Goal: Information Seeking & Learning: Learn about a topic

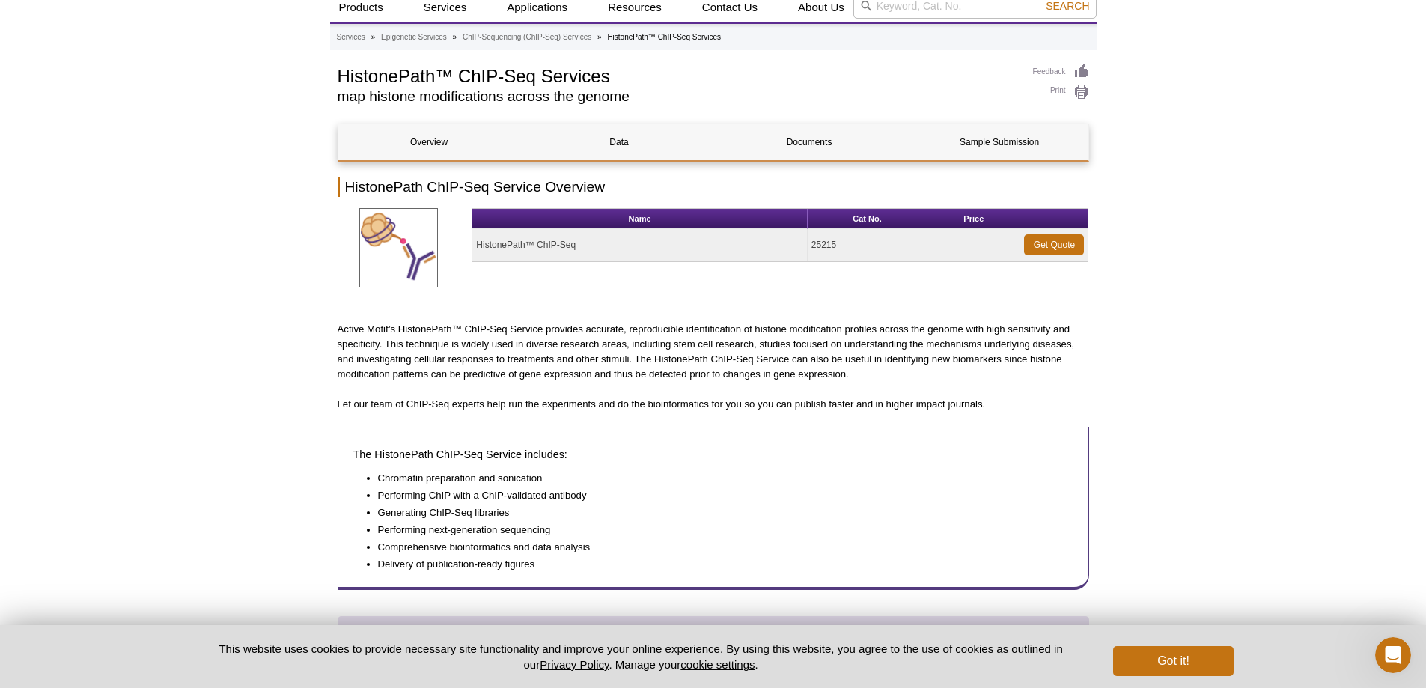
scroll to position [52, 0]
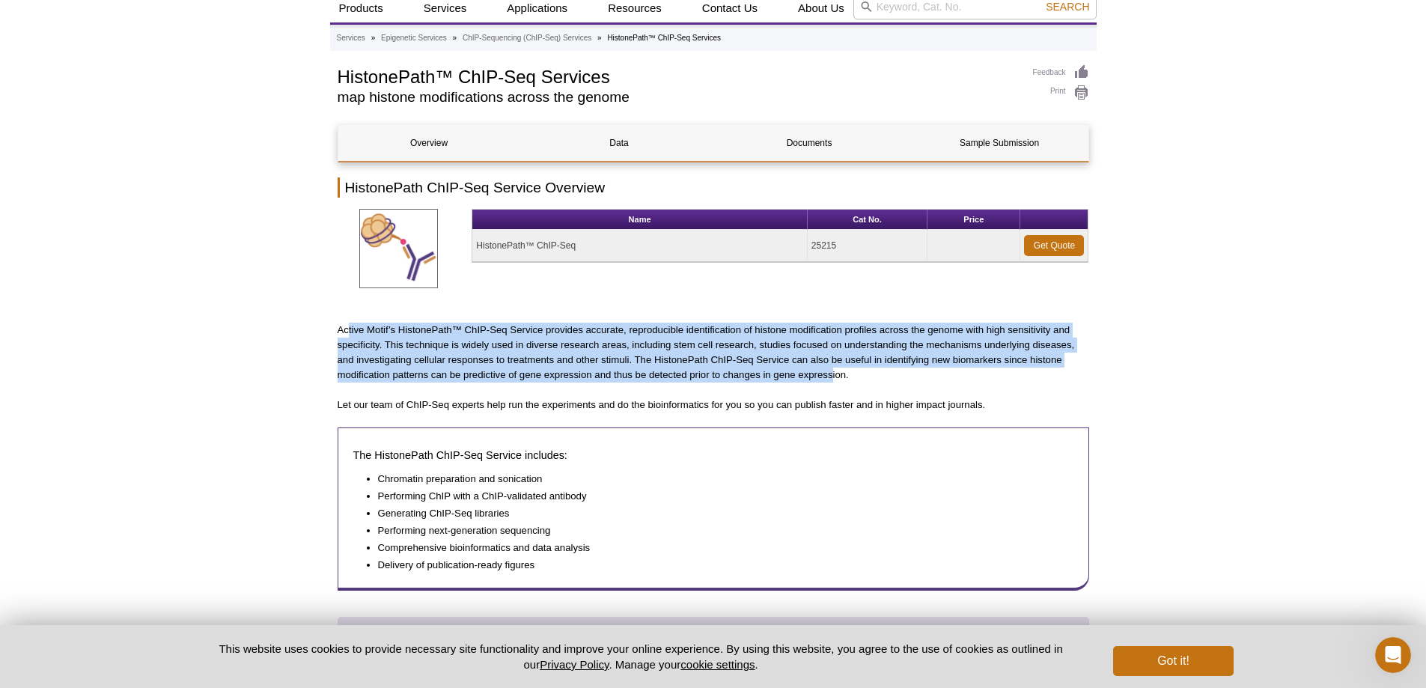
drag, startPoint x: 350, startPoint y: 332, endPoint x: 834, endPoint y: 371, distance: 486.1
click at [834, 371] on p "Active Motif’s HistonePath™ ChIP-Seq Service provides accurate, reproducible id…" at bounding box center [714, 353] width 752 height 60
click at [609, 350] on p "Active Motif’s HistonePath™ ChIP-Seq Service provides accurate, reproducible id…" at bounding box center [714, 353] width 752 height 60
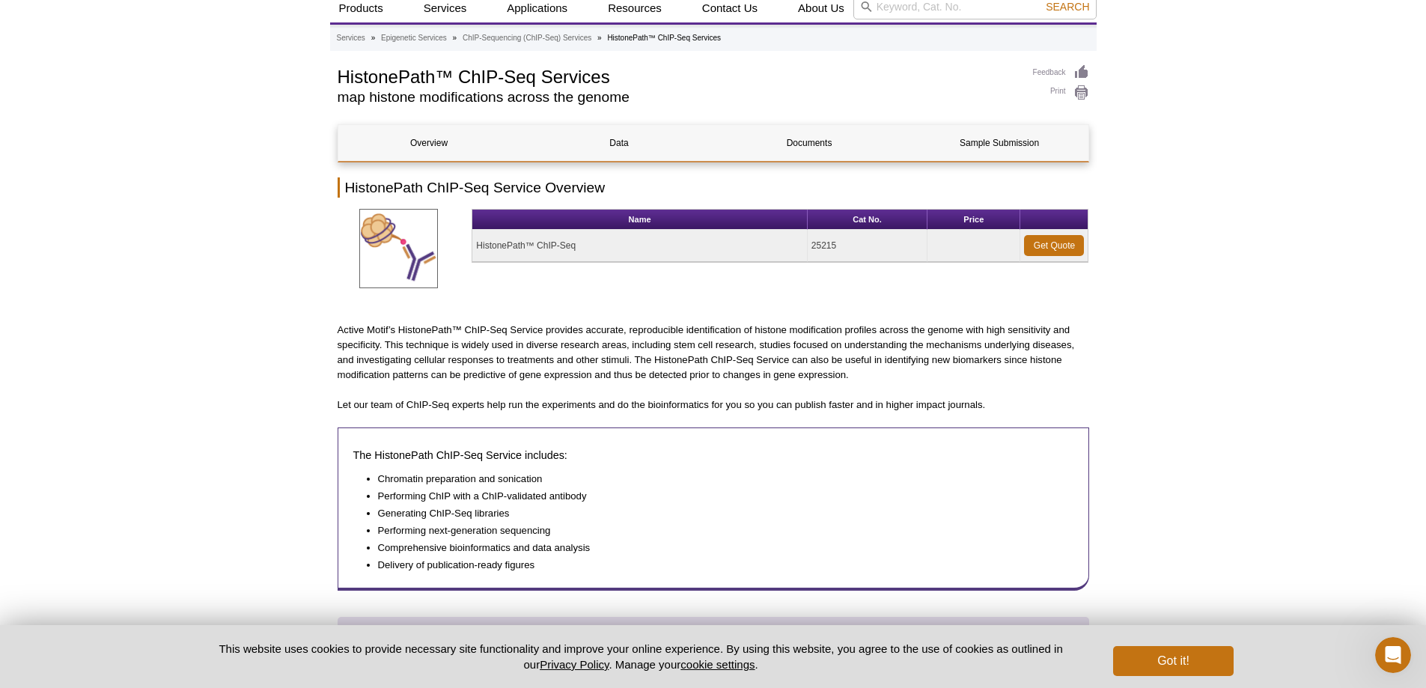
click at [454, 351] on p "Active Motif’s HistonePath™ ChIP-Seq Service provides accurate, reproducible id…" at bounding box center [714, 353] width 752 height 60
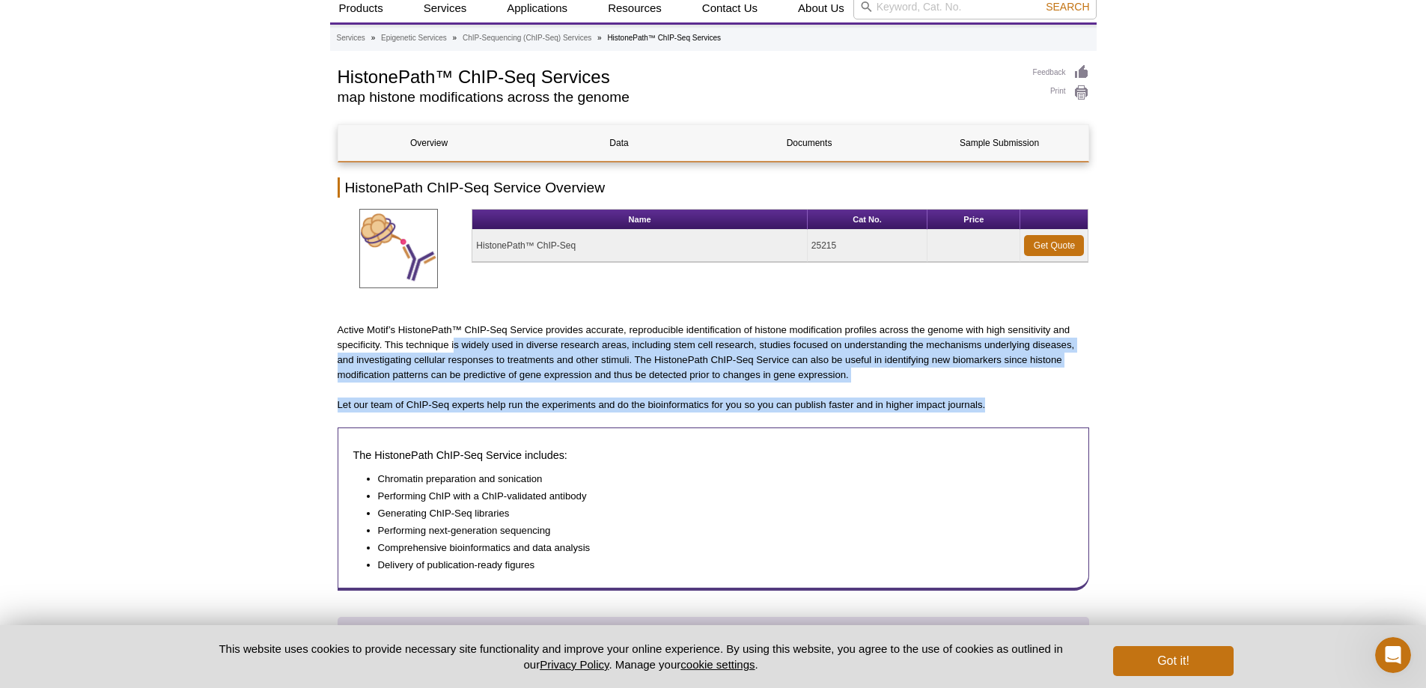
drag, startPoint x: 454, startPoint y: 347, endPoint x: 1027, endPoint y: 398, distance: 575.0
drag, startPoint x: 514, startPoint y: 245, endPoint x: 554, endPoint y: 246, distance: 39.7
click at [554, 246] on td "HistonePath™ ChIP-Seq" at bounding box center [639, 246] width 335 height 32
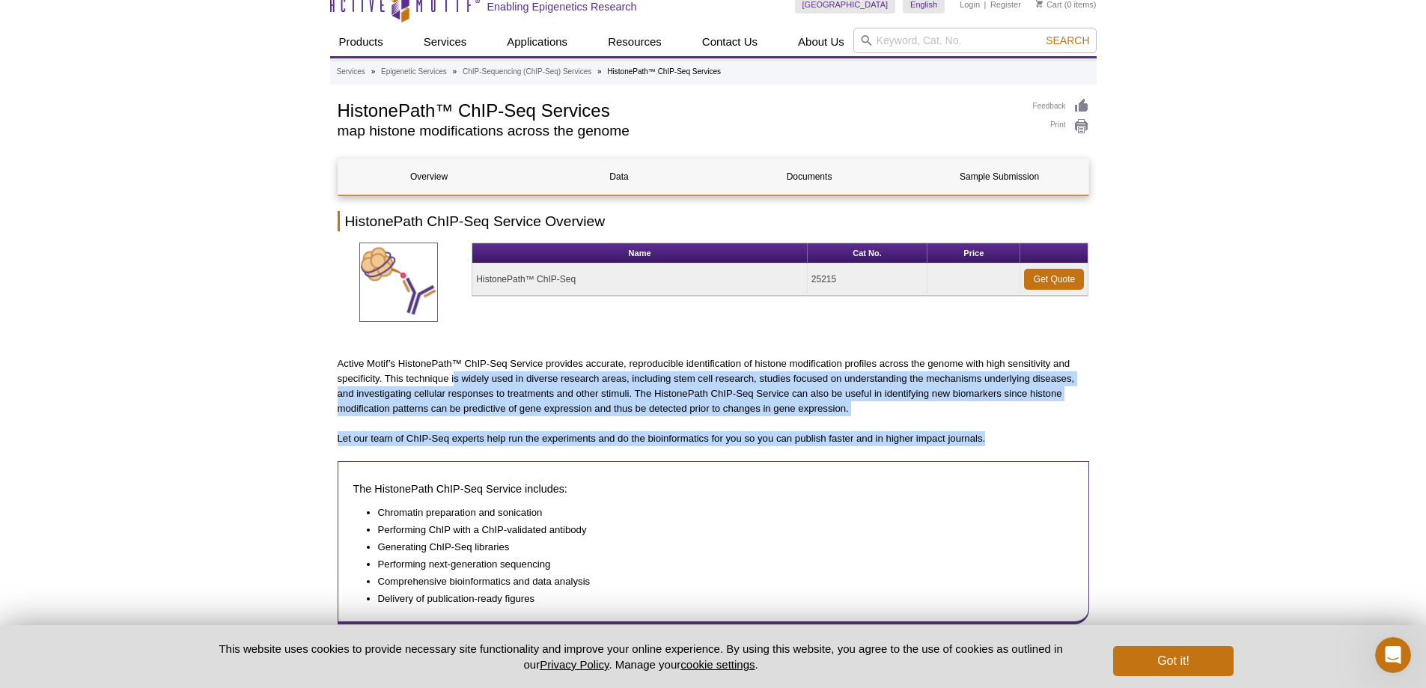
scroll to position [0, 0]
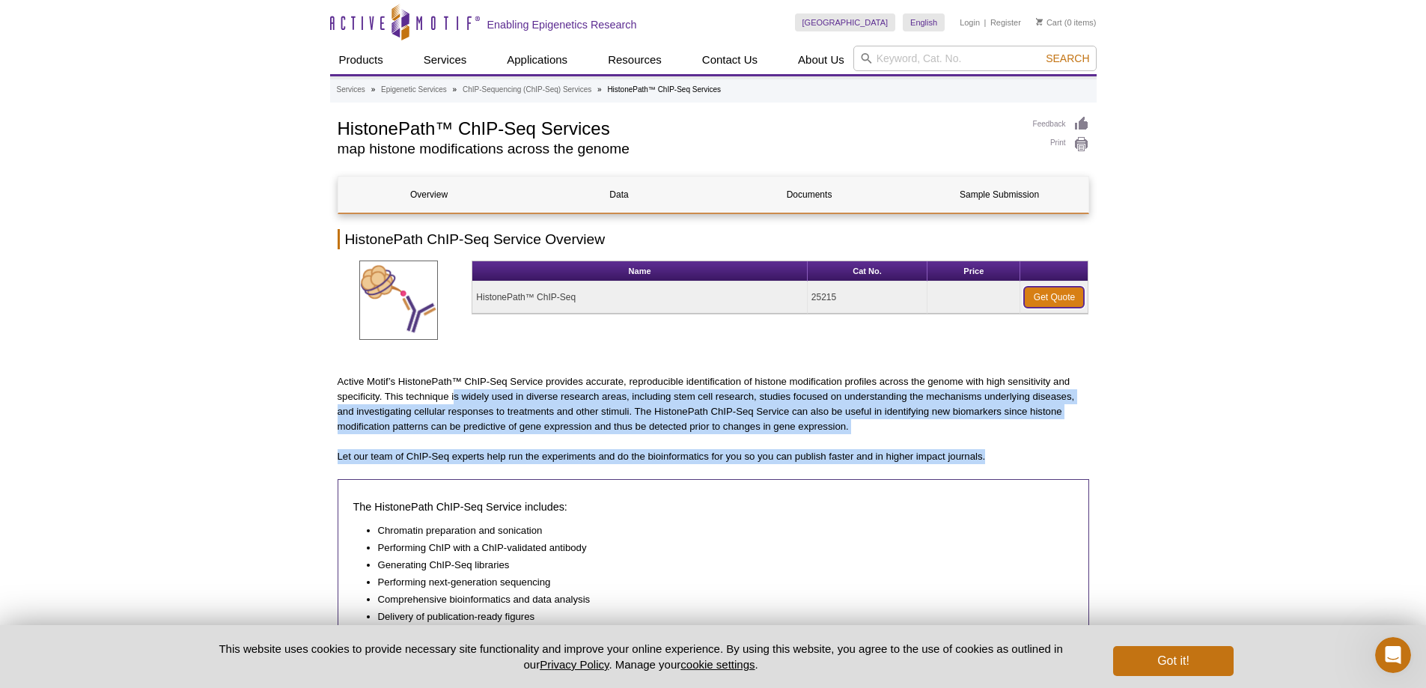
click at [1062, 301] on link "Get Quote" at bounding box center [1054, 297] width 60 height 21
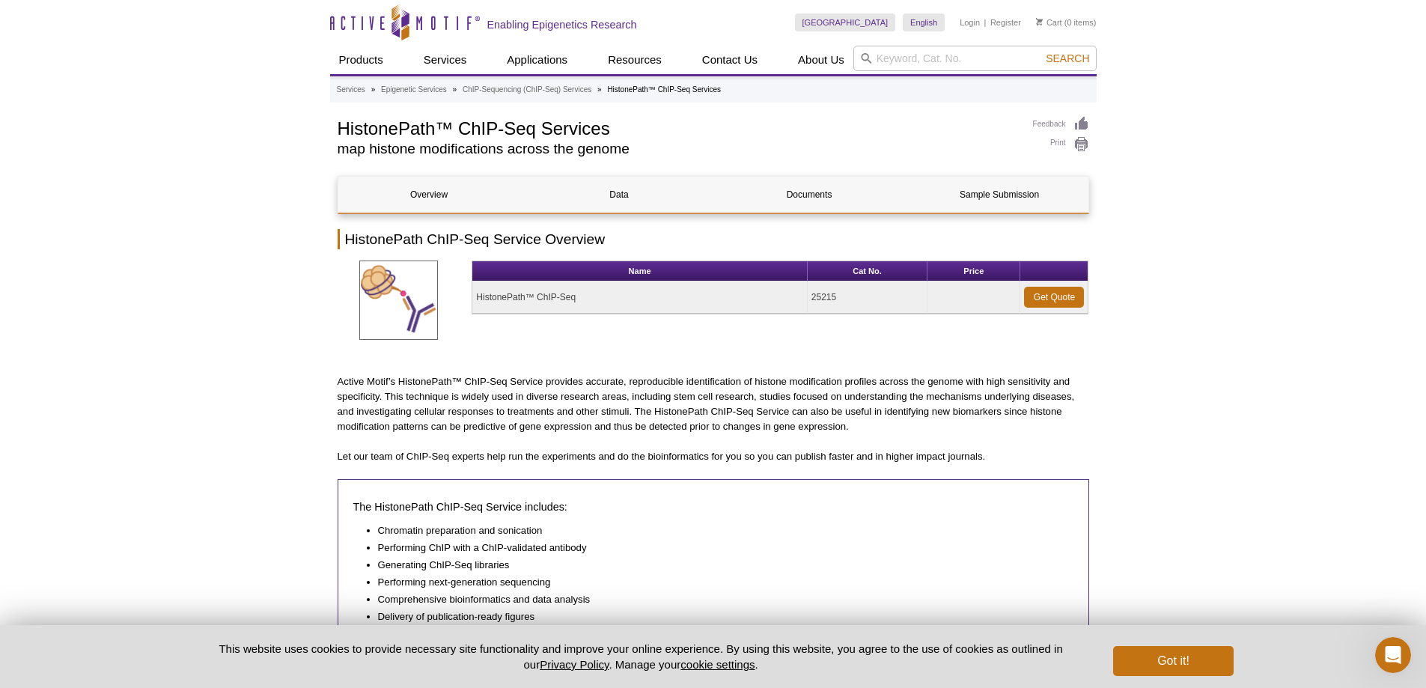
click at [734, 433] on p "Active Motif’s HistonePath™ ChIP-Seq Service provides accurate, reproducible id…" at bounding box center [714, 404] width 752 height 60
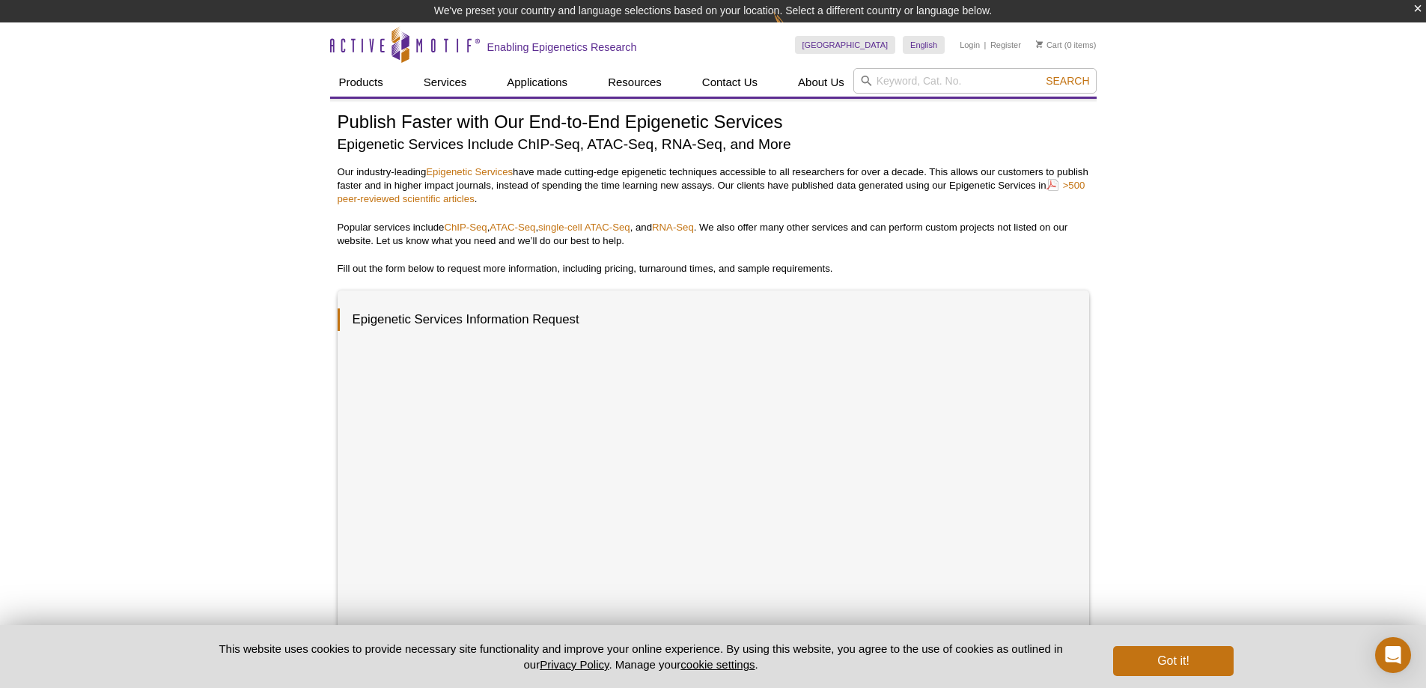
click at [431, 316] on h3 "Epigenetic Services Information Request" at bounding box center [706, 319] width 737 height 22
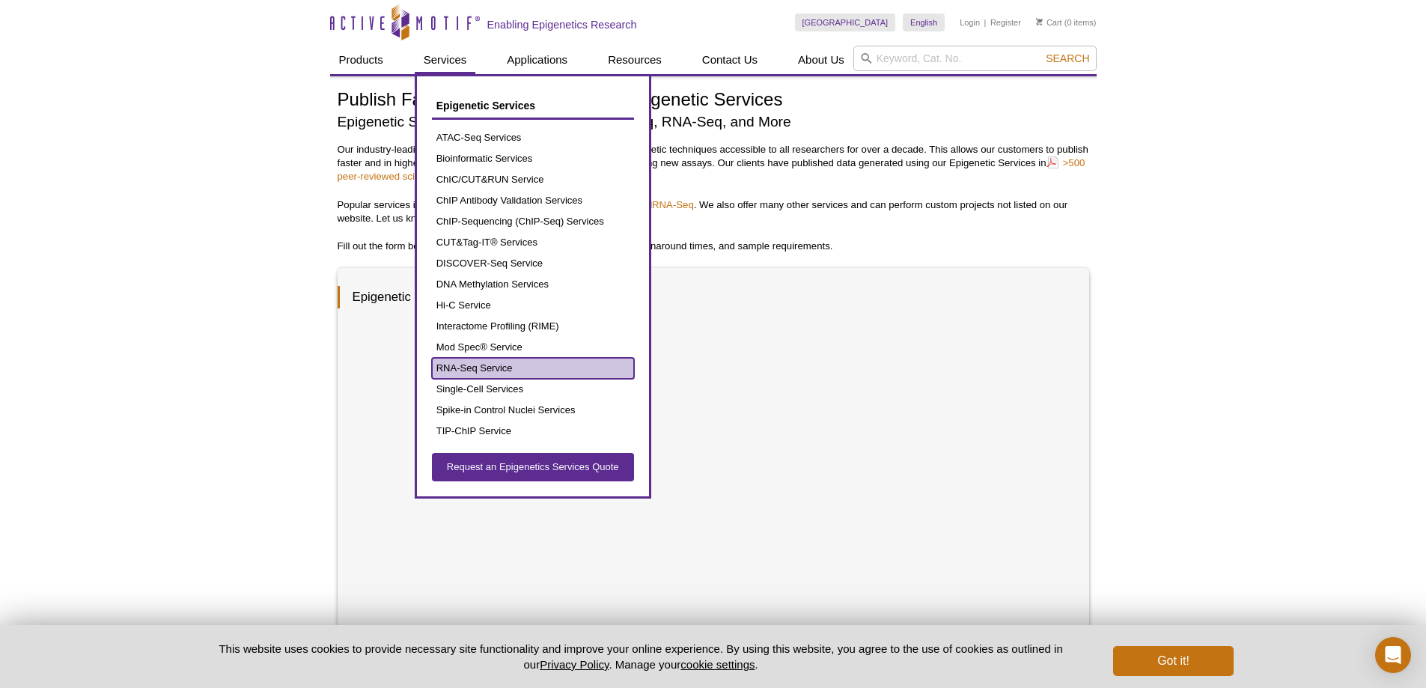
click at [508, 369] on link "RNA-Seq Service" at bounding box center [533, 368] width 202 height 21
click at [507, 371] on link "RNA-Seq Service" at bounding box center [533, 368] width 202 height 21
click at [468, 365] on link "RNA-Seq Service" at bounding box center [533, 368] width 202 height 21
click at [481, 373] on link "RNA-Seq Service" at bounding box center [533, 368] width 202 height 21
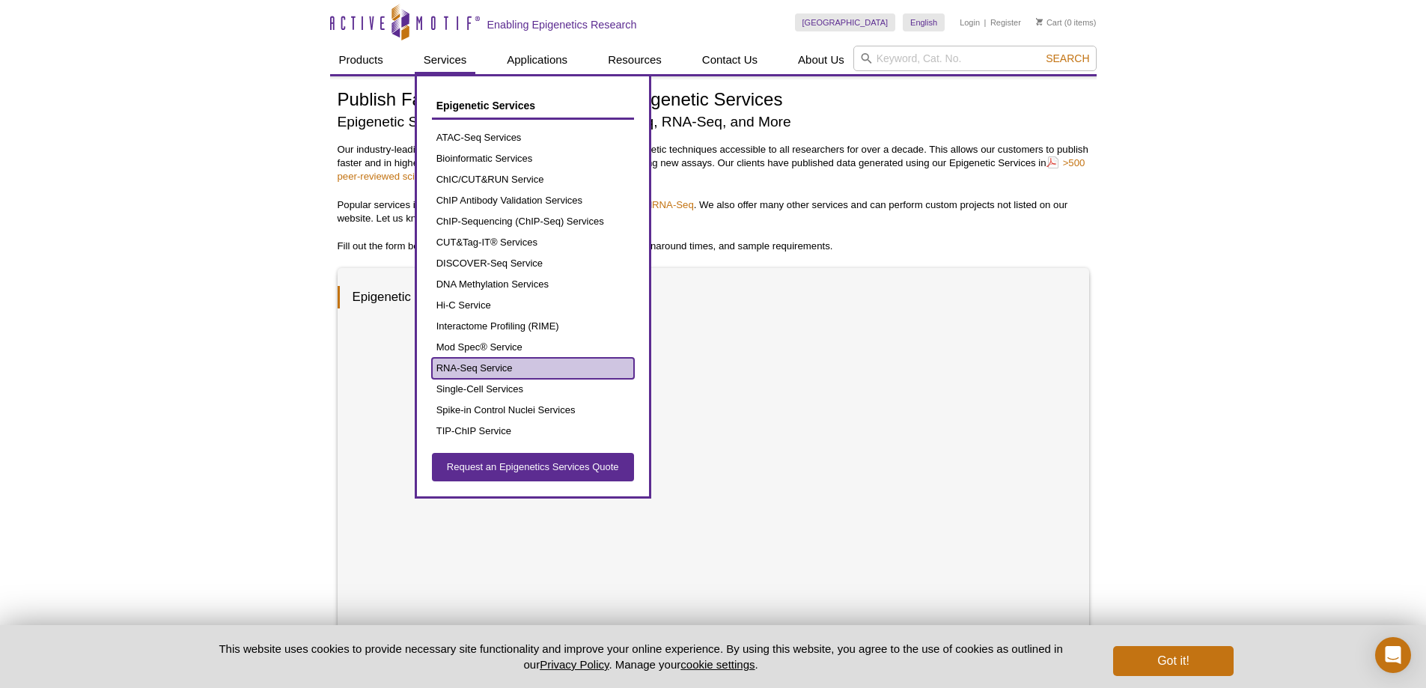
click at [481, 373] on link "RNA-Seq Service" at bounding box center [533, 368] width 202 height 21
click at [493, 354] on link "Mod Spec® Service" at bounding box center [533, 347] width 202 height 21
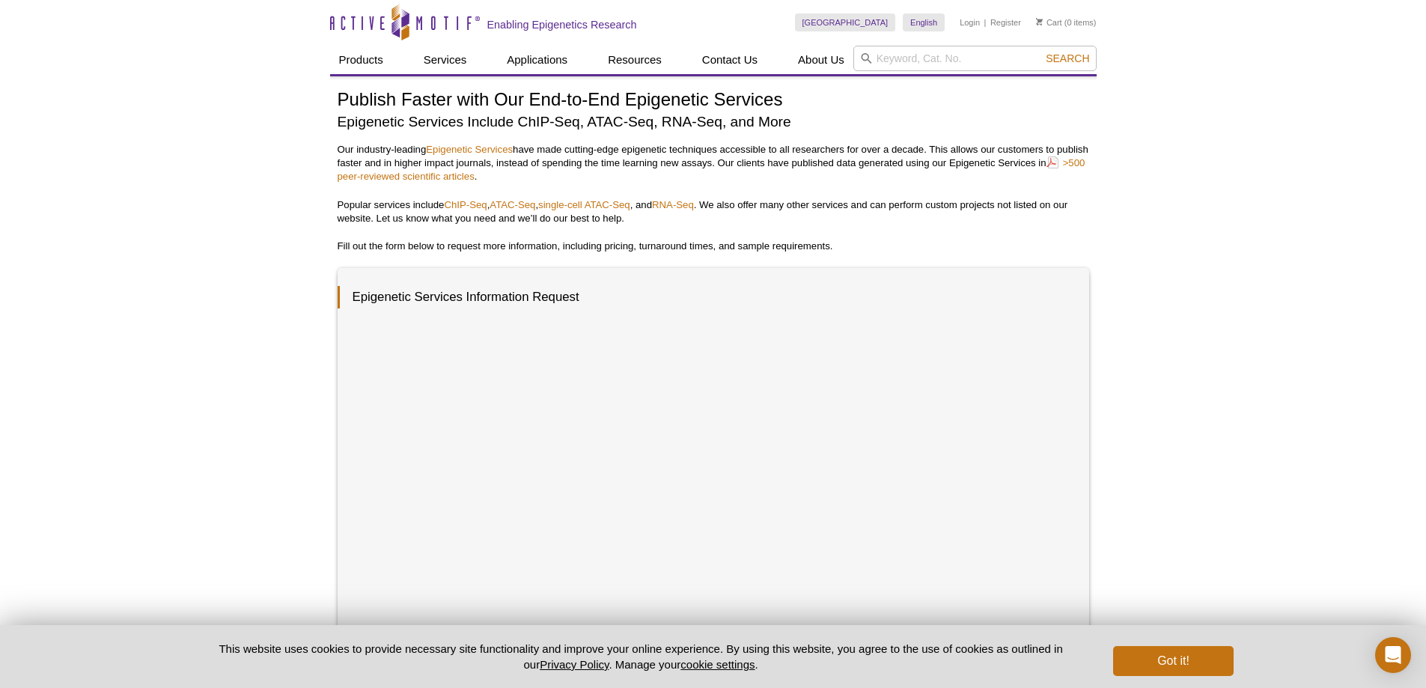
click at [851, 183] on div "Publish Faster with Our End-to-End Epigenetic Services Epigenetic Services Incl…" at bounding box center [714, 561] width 752 height 943
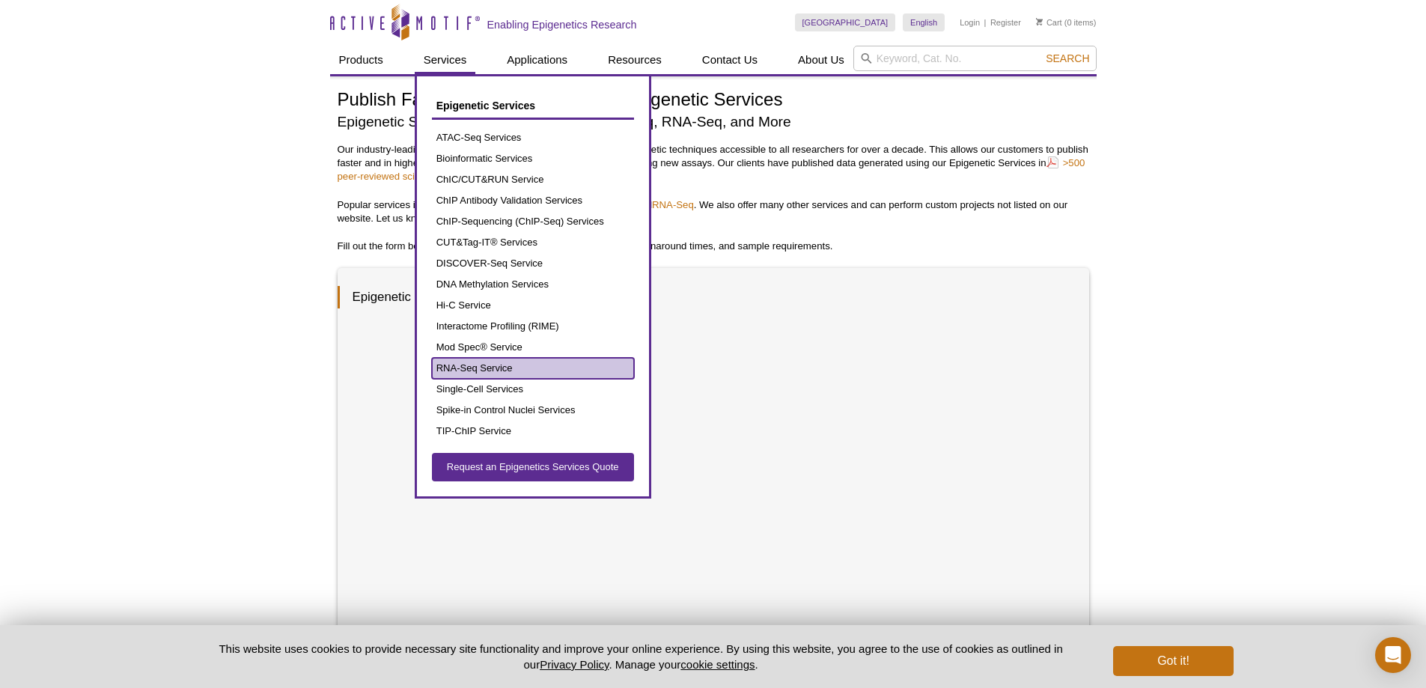
click at [469, 368] on link "RNA-Seq Service" at bounding box center [533, 368] width 202 height 21
click at [454, 365] on link "RNA-Seq Service" at bounding box center [533, 368] width 202 height 21
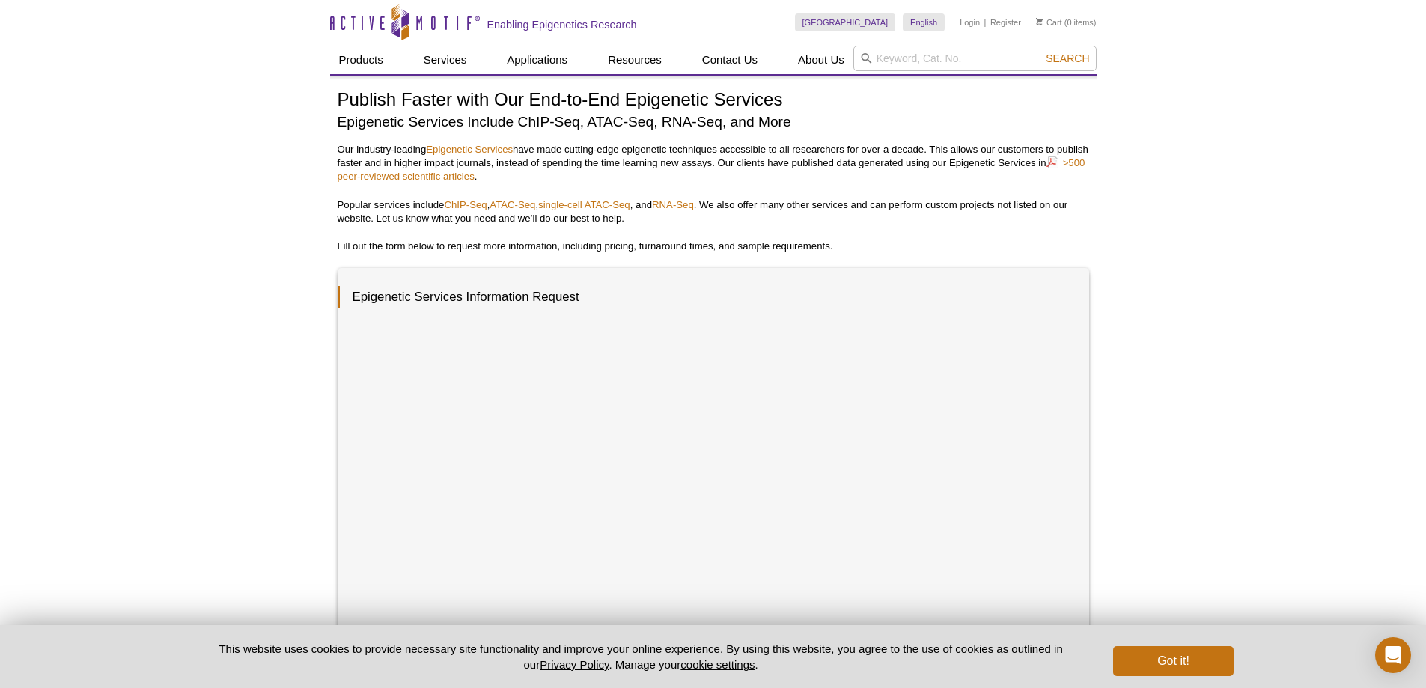
click at [889, 153] on p "Our industry-leading Epigenetic Services have made cutting-edge epigenetic tech…" at bounding box center [714, 163] width 752 height 40
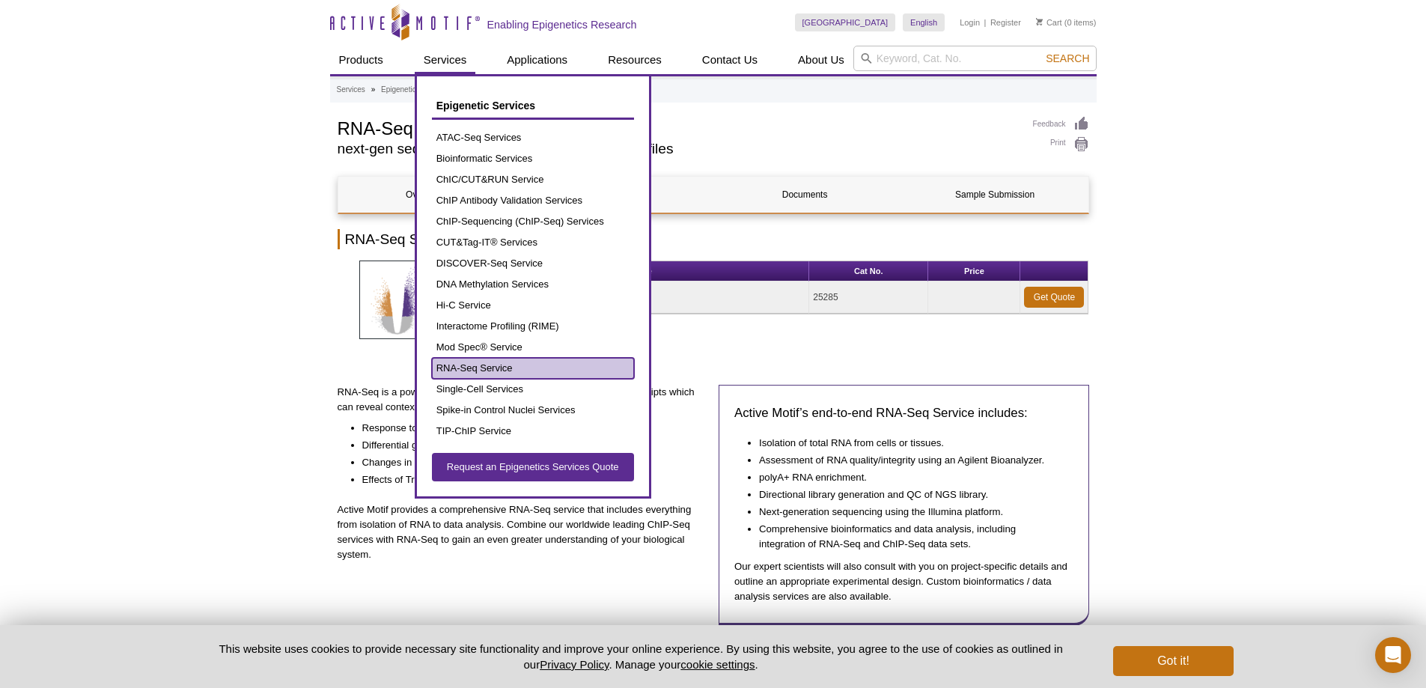
click at [515, 371] on link "RNA-Seq Service" at bounding box center [533, 368] width 202 height 21
click at [467, 365] on link "RNA-Seq Service" at bounding box center [533, 368] width 202 height 21
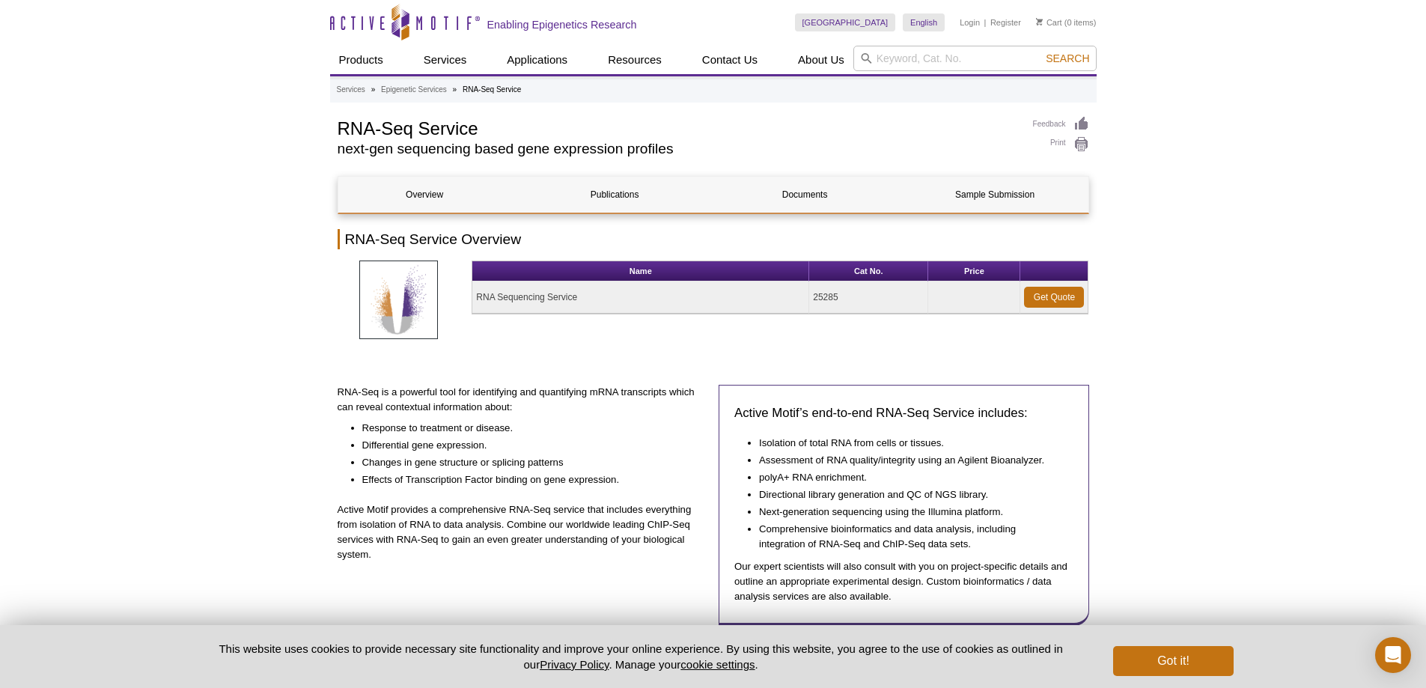
drag, startPoint x: 466, startPoint y: 386, endPoint x: 650, endPoint y: 410, distance: 185.6
click at [650, 410] on p "RNA-Seq is a powerful tool for identifying and quantifying mRNA transcripts whi…" at bounding box center [523, 400] width 371 height 30
click at [637, 429] on li "Response to treatment or disease." at bounding box center [527, 427] width 331 height 17
drag, startPoint x: 371, startPoint y: 445, endPoint x: 608, endPoint y: 471, distance: 238.0
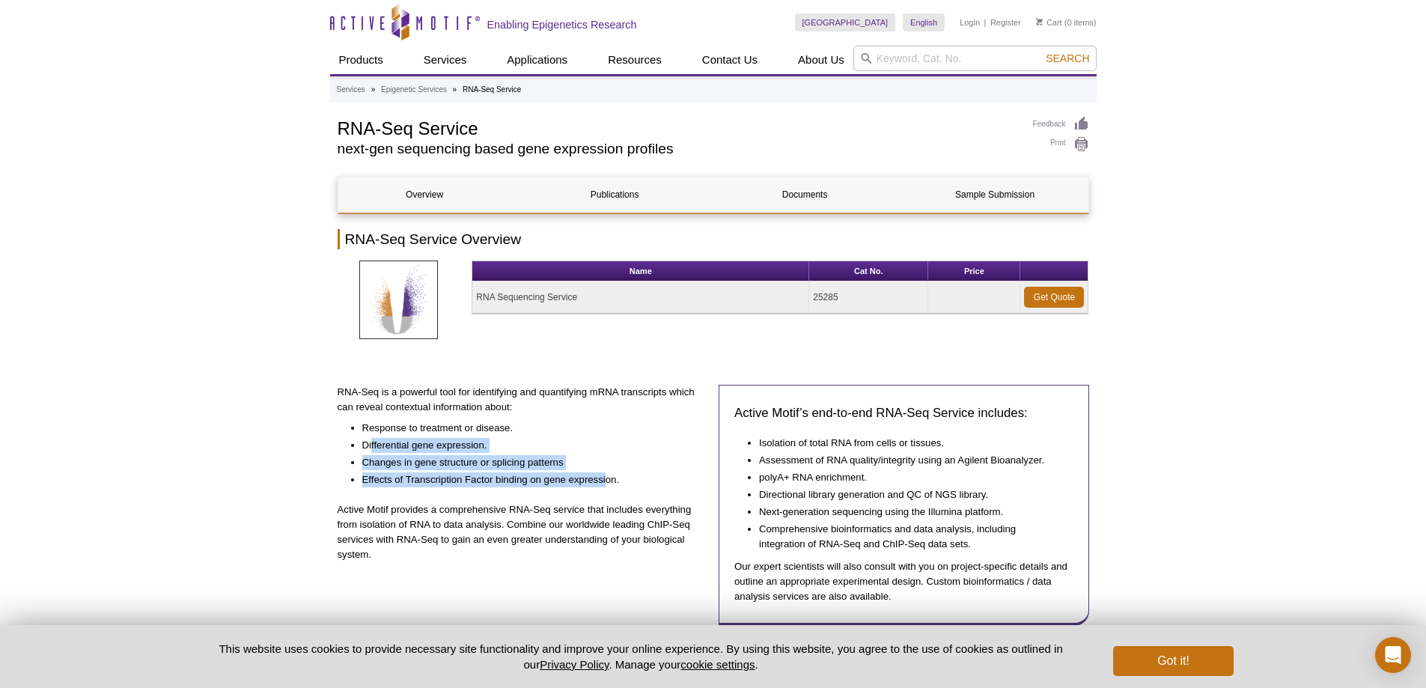
click at [608, 471] on ul "Response to treatment or disease. Differential gene expression. Changes in gene…" at bounding box center [516, 453] width 356 height 69
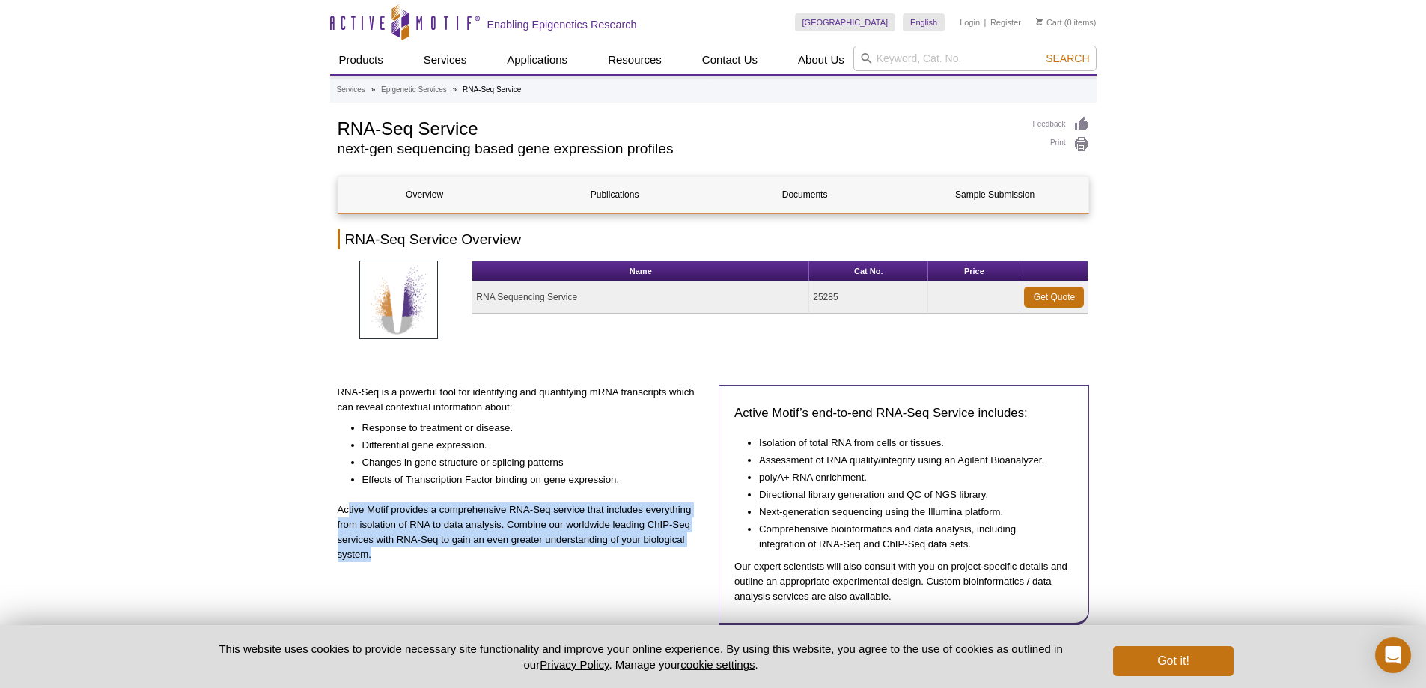
drag, startPoint x: 350, startPoint y: 508, endPoint x: 604, endPoint y: 557, distance: 259.2
click at [604, 557] on p "Active Motif provides a comprehensive RNA-Seq service that includes everything …" at bounding box center [523, 532] width 371 height 60
click at [568, 557] on p "Active Motif provides a comprehensive RNA-Seq service that includes everything …" at bounding box center [523, 532] width 371 height 60
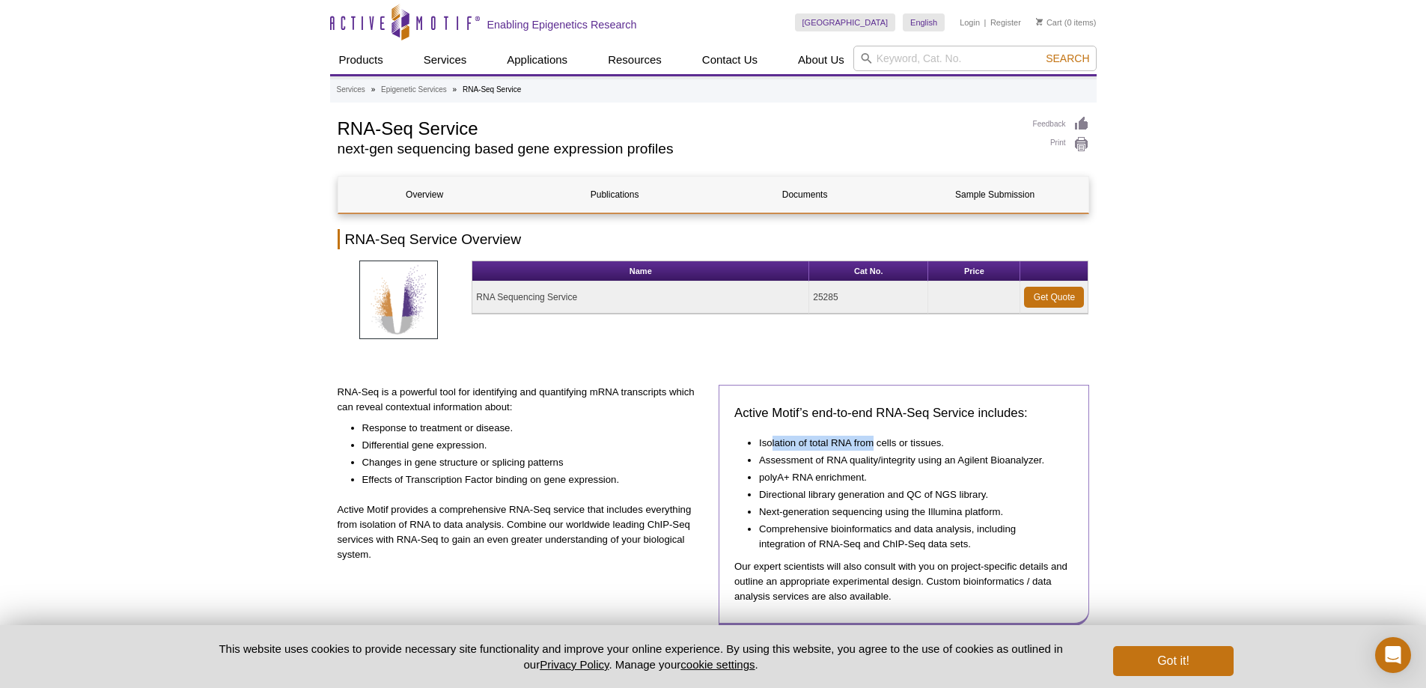
drag, startPoint x: 773, startPoint y: 443, endPoint x: 875, endPoint y: 439, distance: 102.7
click at [875, 439] on li "Isolation of total RNA from cells or tissues." at bounding box center [908, 442] width 299 height 17
drag, startPoint x: 760, startPoint y: 459, endPoint x: 1044, endPoint y: 472, distance: 284.1
click at [1044, 472] on ul "Isolation of total RNA from cells or tissues. Assessment of RNA quality/integri…" at bounding box center [897, 493] width 324 height 118
drag, startPoint x: 766, startPoint y: 491, endPoint x: 1005, endPoint y: 513, distance: 239.8
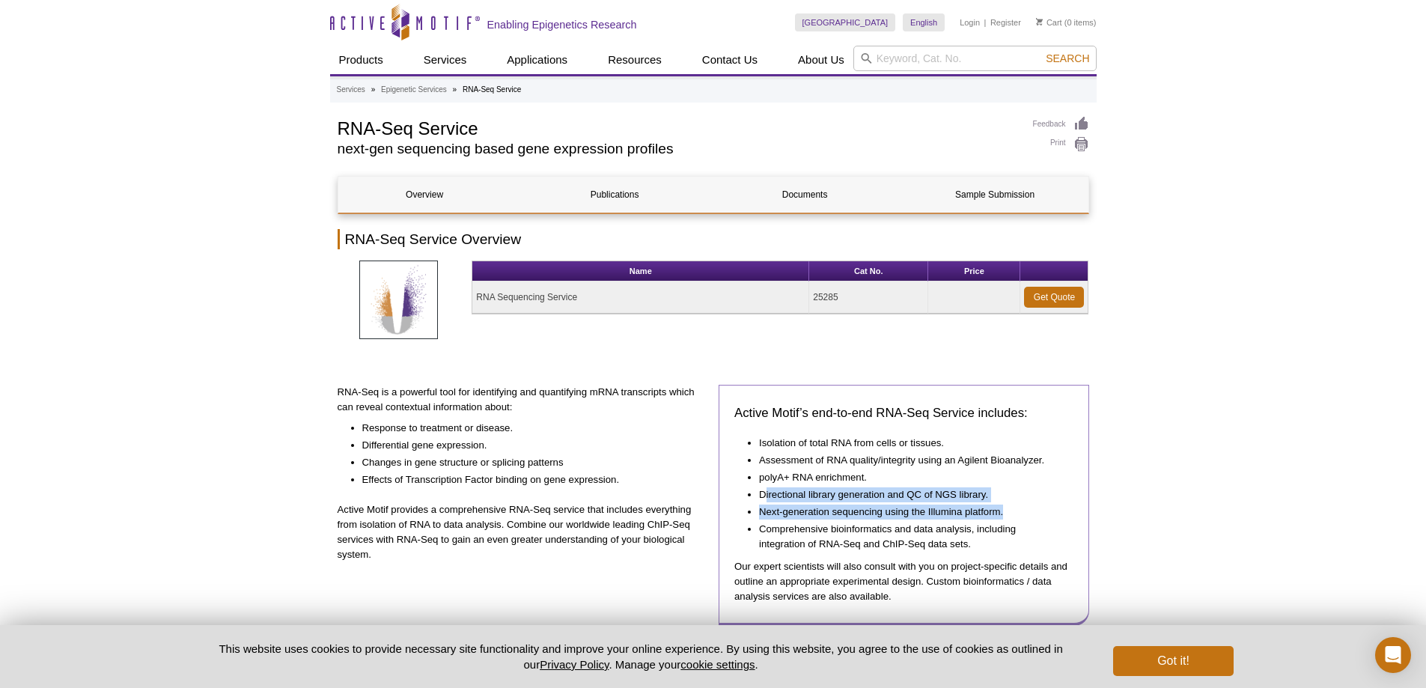
click at [1005, 513] on ul "Isolation of total RNA from cells or tissues. Assessment of RNA quality/integri…" at bounding box center [897, 493] width 324 height 118
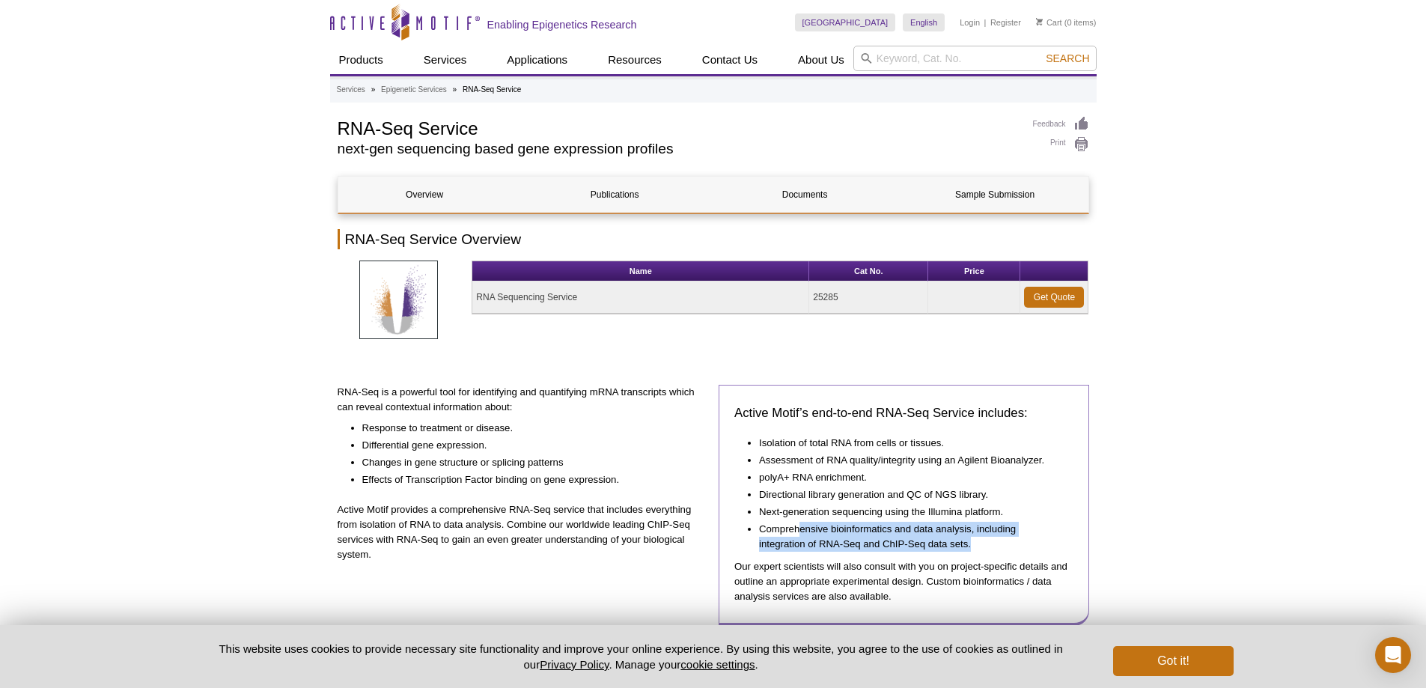
drag, startPoint x: 797, startPoint y: 529, endPoint x: 993, endPoint y: 550, distance: 196.5
click at [993, 550] on li "Comprehensive bioinformatics and data analysis, including integration of RNA-Se…" at bounding box center [908, 536] width 299 height 32
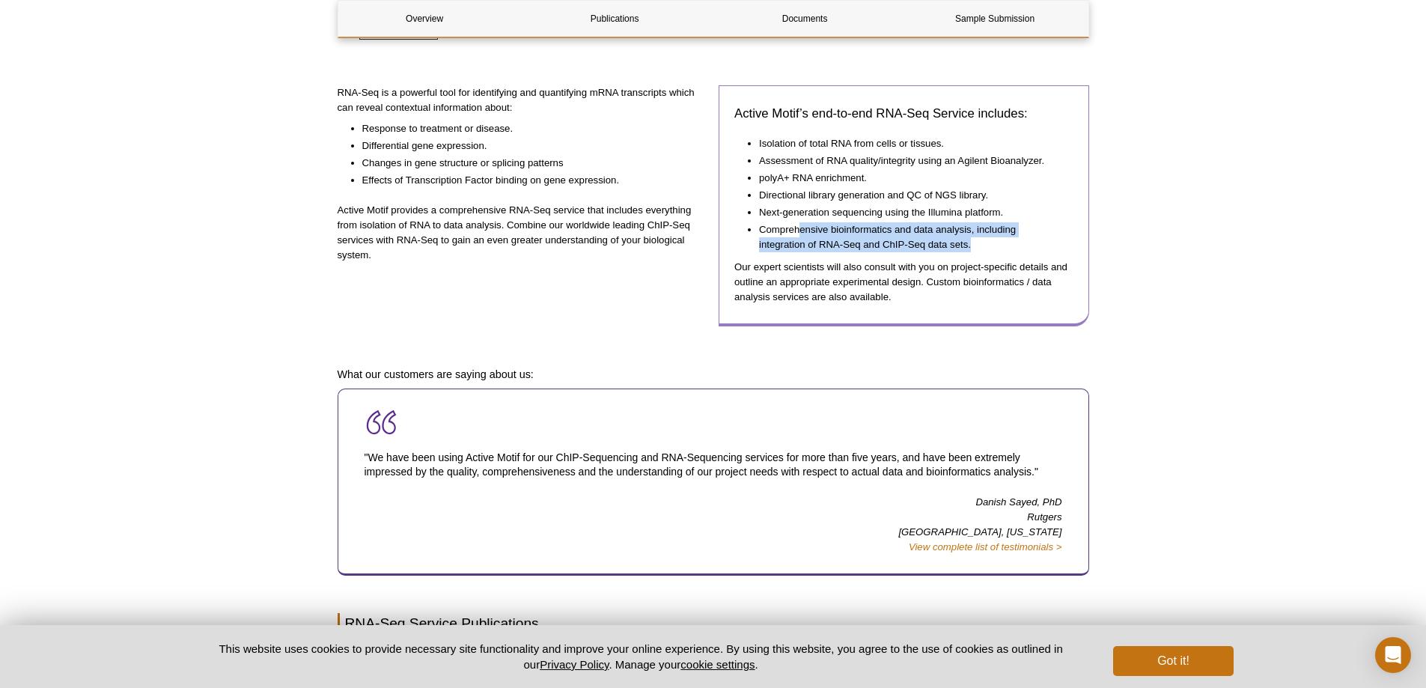
scroll to position [299, 0]
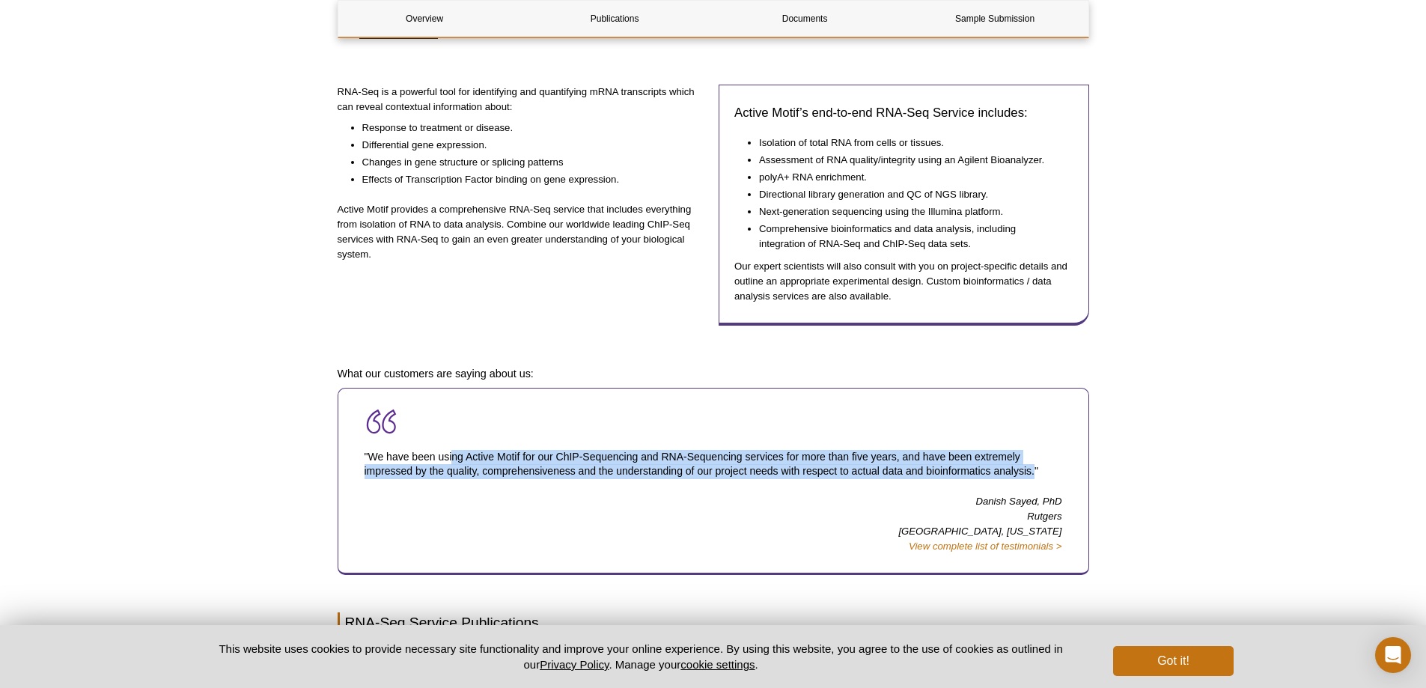
drag, startPoint x: 452, startPoint y: 461, endPoint x: 1036, endPoint y: 489, distance: 584.7
click at [1036, 489] on p ""We have been using Active Motif for our ChIP-Sequencing and RNA-Sequencing ser…" at bounding box center [714, 464] width 698 height 59
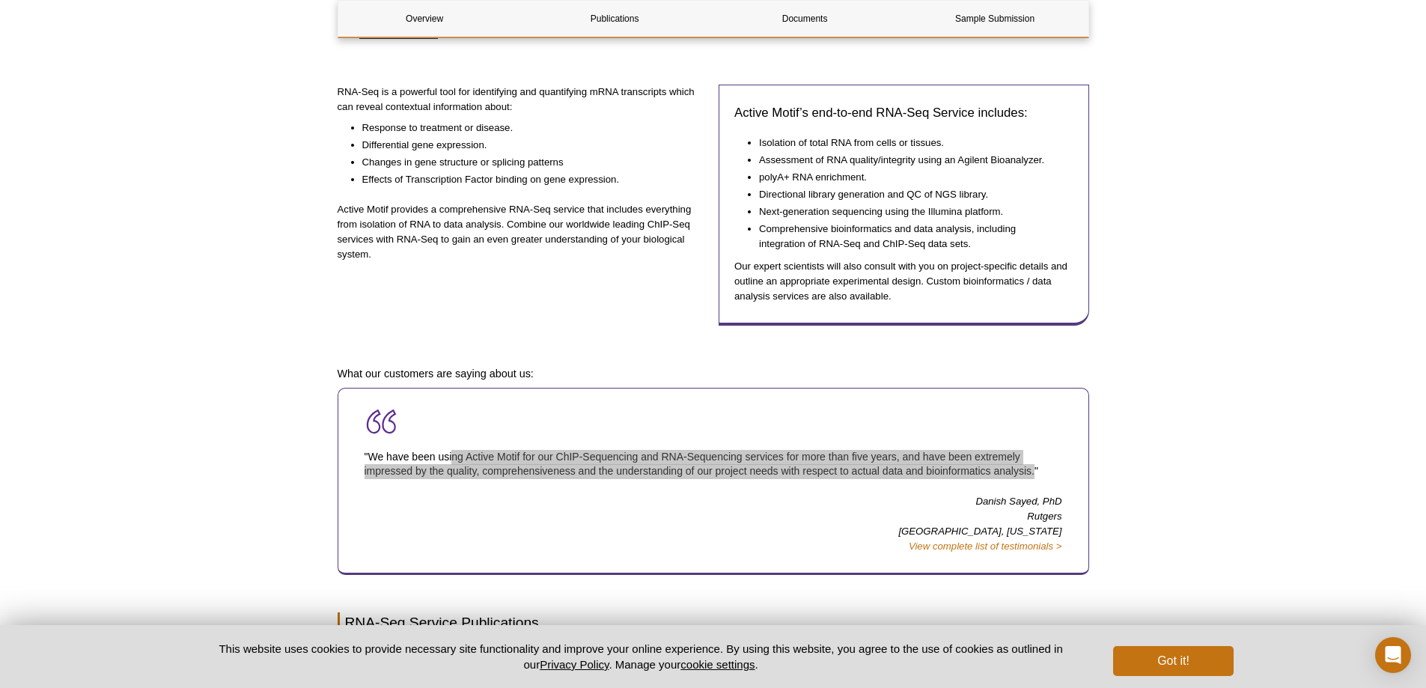
scroll to position [0, 0]
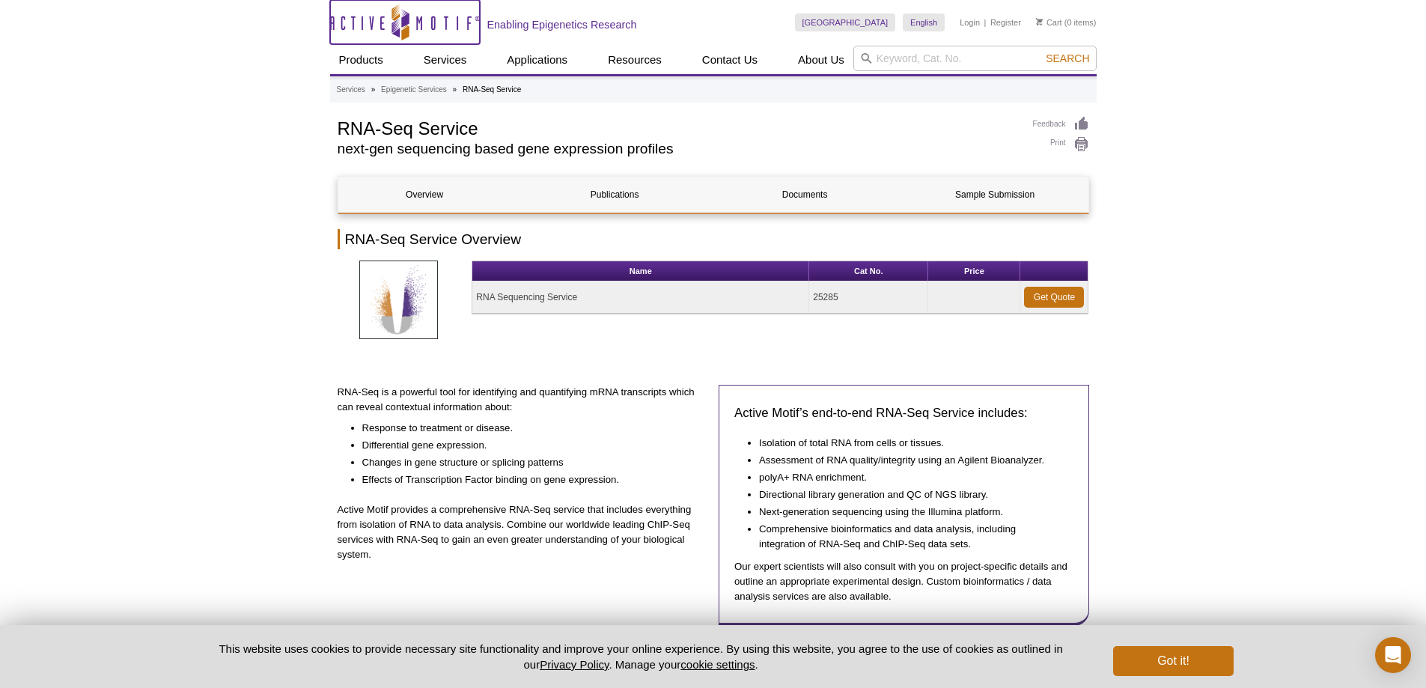
click at [379, 30] on icon "Active Motif Logo" at bounding box center [405, 22] width 150 height 37
